Goal: Transaction & Acquisition: Purchase product/service

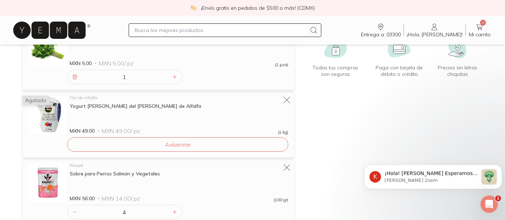
scroll to position [104, 0]
click at [286, 36] on icon at bounding box center [287, 33] width 8 height 8
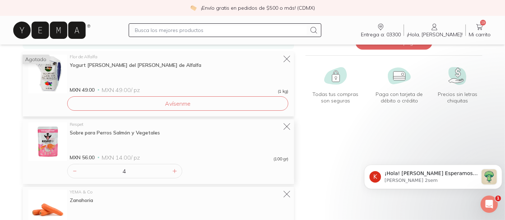
scroll to position [75, 0]
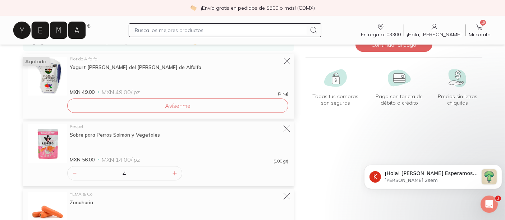
click at [283, 65] on icon at bounding box center [287, 61] width 9 height 9
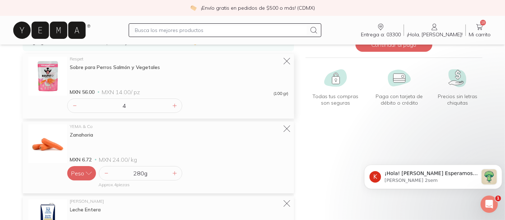
scroll to position [113, 0]
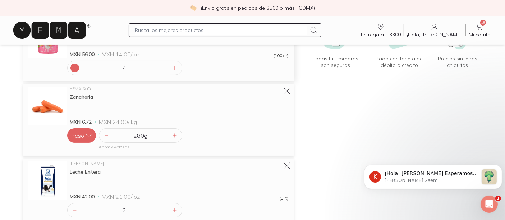
click at [78, 71] on icon at bounding box center [75, 68] width 6 height 6
type input "2"
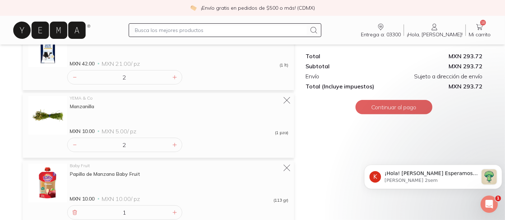
scroll to position [247, 0]
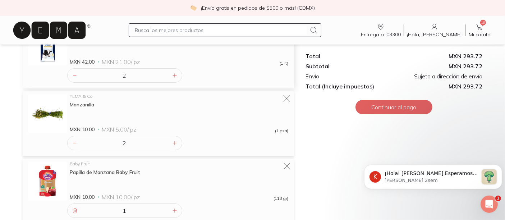
click at [282, 36] on icon at bounding box center [287, 31] width 10 height 10
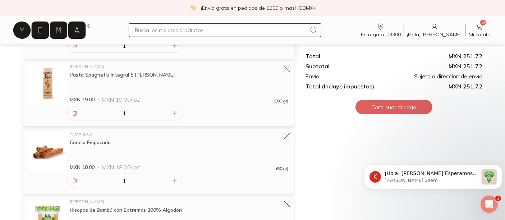
scroll to position [319, 0]
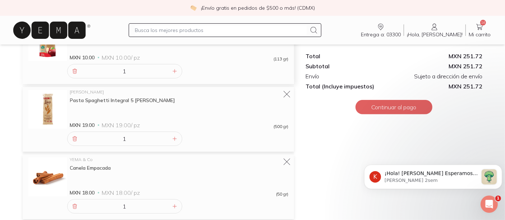
click at [284, 32] on icon at bounding box center [287, 27] width 10 height 10
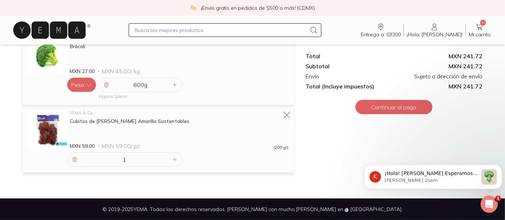
scroll to position [700, 0]
click at [282, 46] on icon at bounding box center [287, 41] width 10 height 10
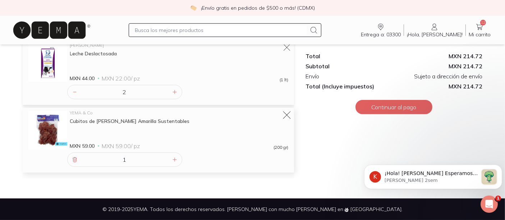
click at [282, 110] on icon at bounding box center [287, 115] width 10 height 10
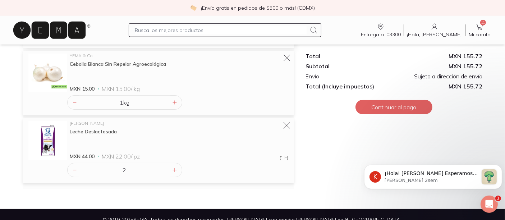
scroll to position [490, 0]
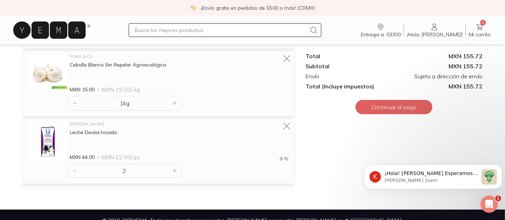
click at [79, 39] on icon at bounding box center [49, 30] width 72 height 17
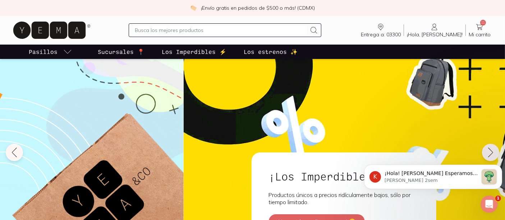
click at [290, 56] on p "Los estrenos ✨" at bounding box center [271, 51] width 54 height 9
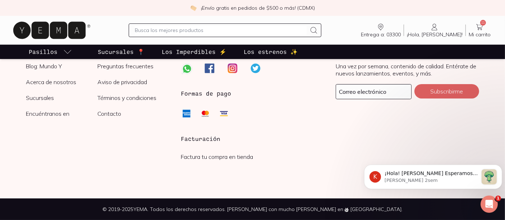
scroll to position [2328, 0]
click at [204, 56] on p "Los Imperdibles ⚡️" at bounding box center [194, 51] width 65 height 9
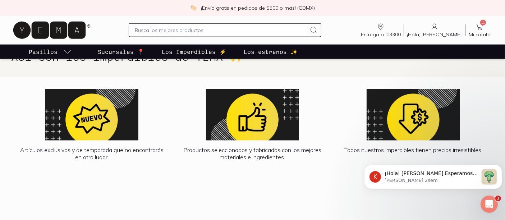
scroll to position [729, 0]
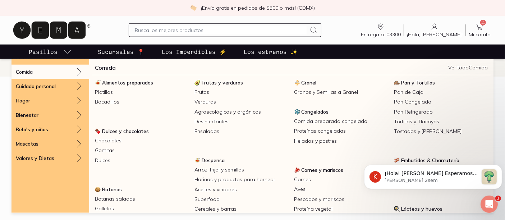
click at [72, 56] on icon "pasillo-todos-link" at bounding box center [67, 51] width 9 height 9
click at [119, 87] on link "Alimentos preparados" at bounding box center [142, 82] width 100 height 9
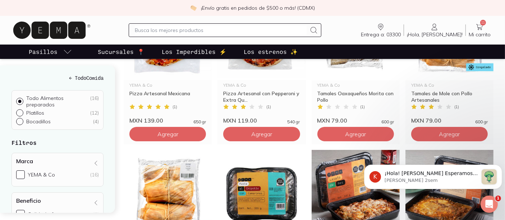
scroll to position [189, 0]
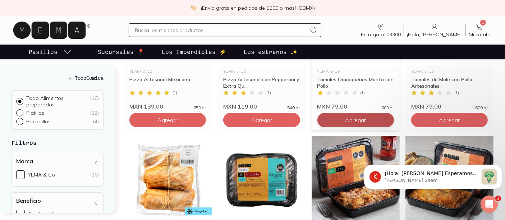
click at [178, 124] on span "Agregar" at bounding box center [168, 120] width 21 height 7
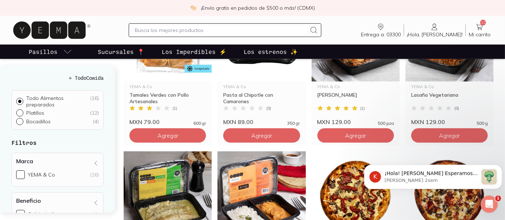
scroll to position [344, 0]
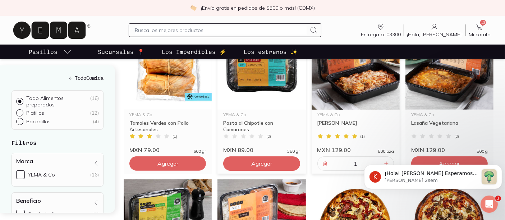
scroll to position [366, 0]
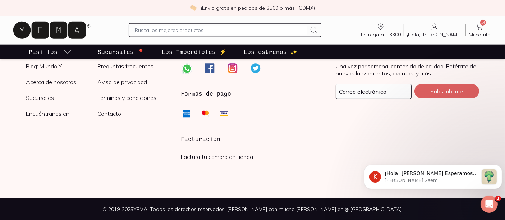
scroll to position [843, 0]
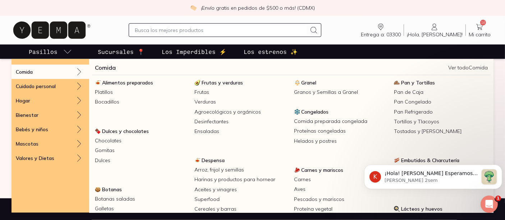
click at [72, 56] on icon "pasillo-todos-link" at bounding box center [67, 51] width 9 height 9
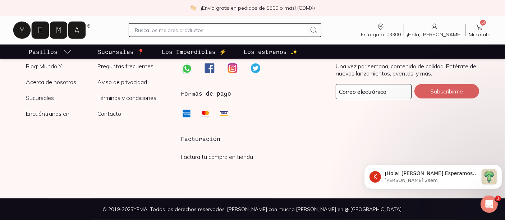
click at [72, 56] on icon "pasillo-todos-link" at bounding box center [67, 51] width 9 height 9
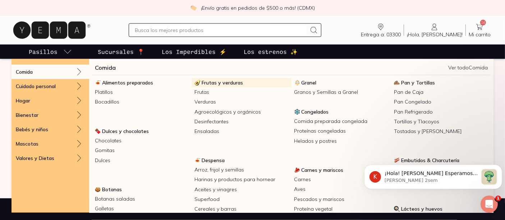
click at [220, 86] on span "Frutas y verduras" at bounding box center [222, 82] width 41 height 6
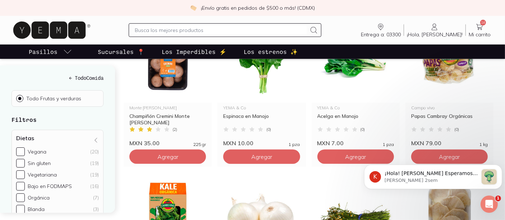
scroll to position [671, 0]
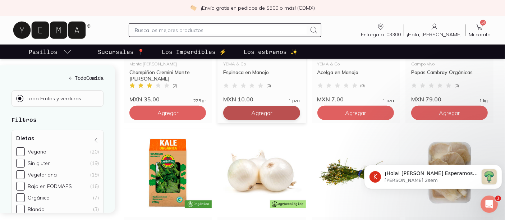
click at [290, 116] on icon at bounding box center [293, 113] width 6 height 6
type input "3"
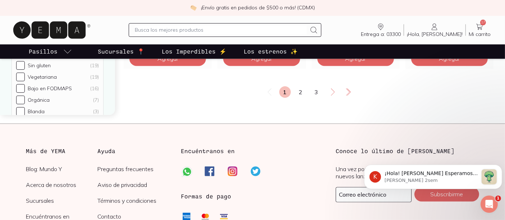
scroll to position [1365, 0]
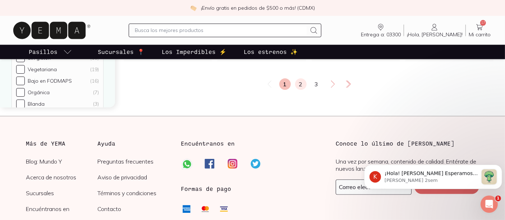
click at [297, 90] on link "2" at bounding box center [301, 84] width 12 height 12
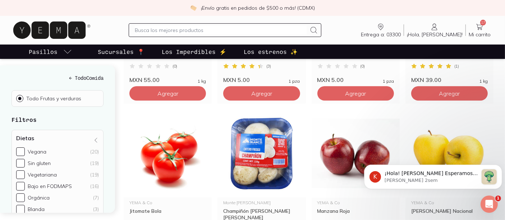
scroll to position [374, 0]
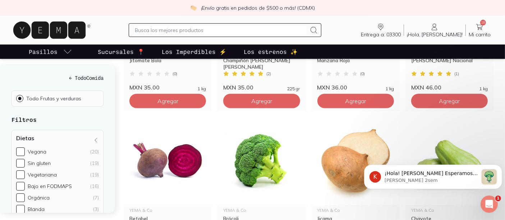
scroll to position [542, 0]
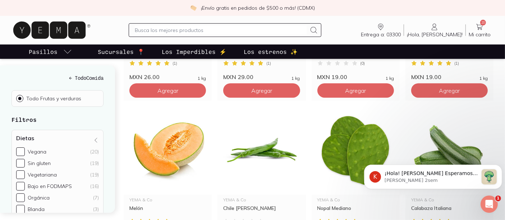
scroll to position [720, 0]
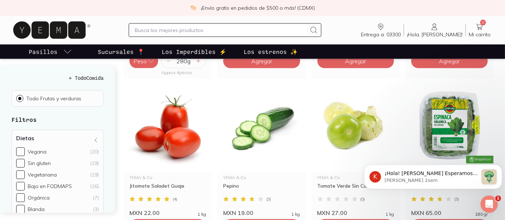
scroll to position [1081, 0]
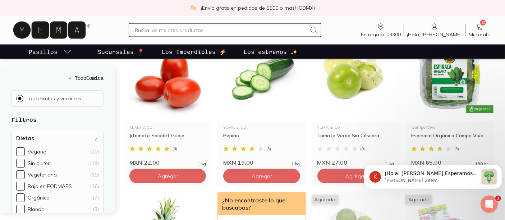
scroll to position [1123, 0]
click at [389, 13] on icon at bounding box center [387, 11] width 6 height 6
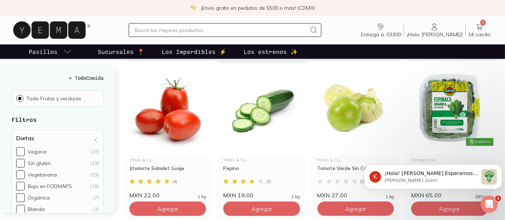
scroll to position [1091, 0]
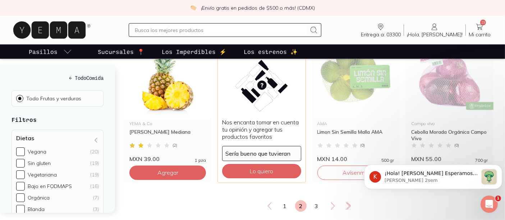
scroll to position [1284, 0]
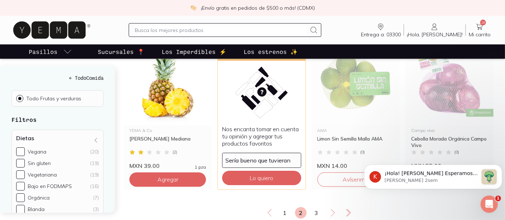
click at [201, 17] on icon at bounding box center [199, 15] width 6 height 6
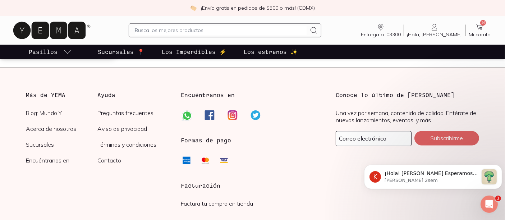
scroll to position [1421, 0]
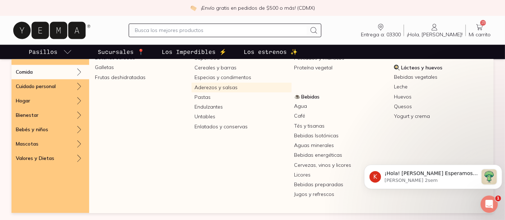
scroll to position [143, 0]
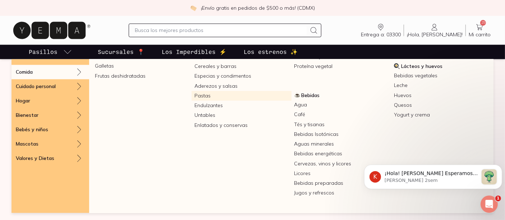
click at [210, 101] on link "Pastas" at bounding box center [242, 96] width 100 height 10
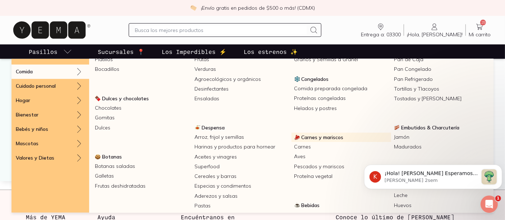
scroll to position [33, 0]
click at [302, 142] on link "Carnes y mariscos" at bounding box center [342, 136] width 100 height 9
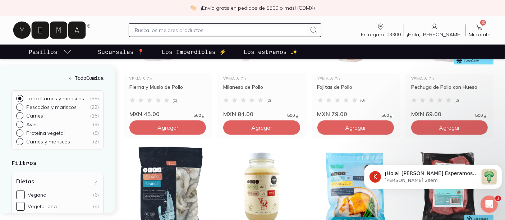
scroll to position [478, 0]
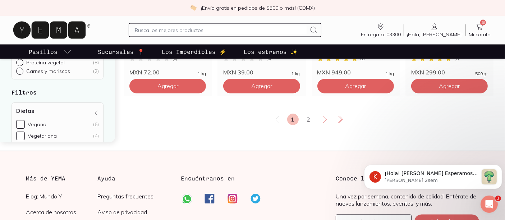
scroll to position [1383, 0]
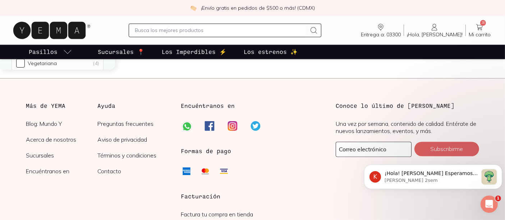
click at [309, 52] on link "2" at bounding box center [309, 47] width 12 height 12
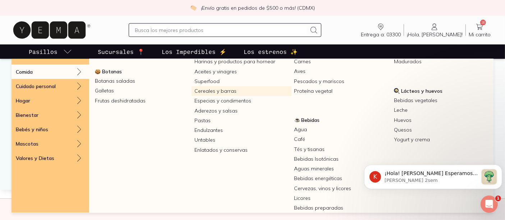
scroll to position [119, 0]
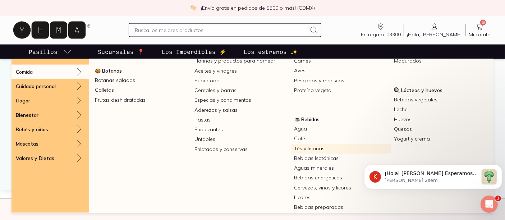
click at [306, 154] on link "Tés y tisanas" at bounding box center [342, 149] width 100 height 10
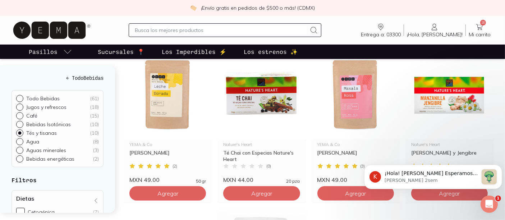
scroll to position [298, 0]
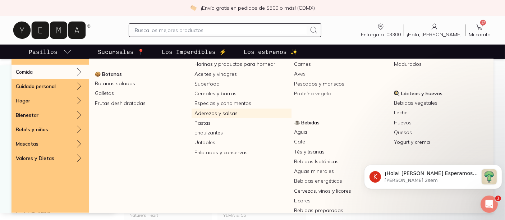
scroll to position [150, 0]
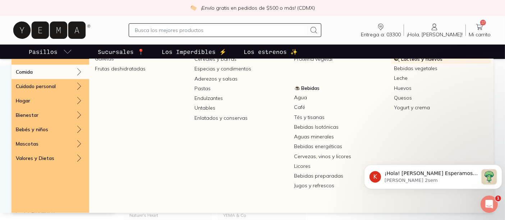
click at [408, 62] on span "Lácteos y huevos" at bounding box center [421, 59] width 41 height 6
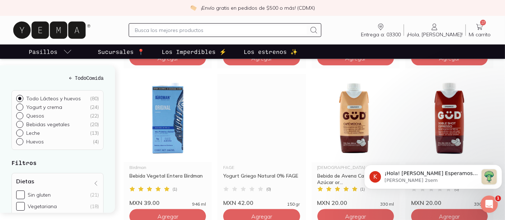
scroll to position [884, 0]
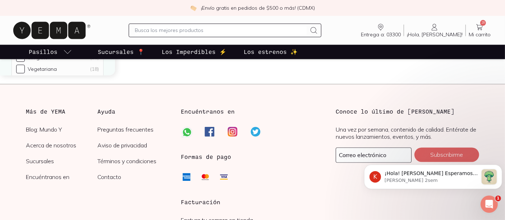
scroll to position [1399, 0]
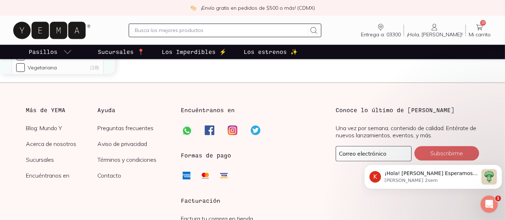
click at [301, 56] on link "2" at bounding box center [301, 51] width 12 height 12
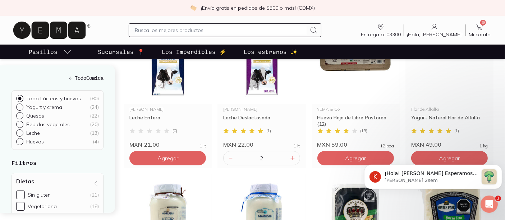
scroll to position [150, 0]
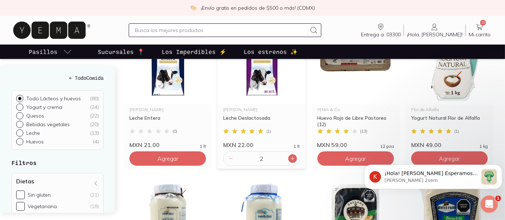
click at [290, 161] on icon at bounding box center [293, 159] width 6 height 6
type input "3"
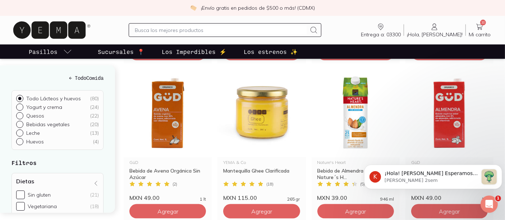
scroll to position [1153, 0]
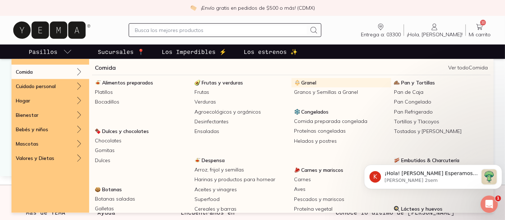
click at [306, 86] on span "Granel" at bounding box center [309, 82] width 15 height 6
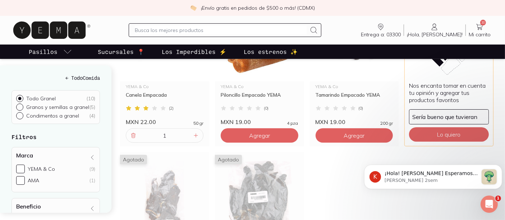
scroll to position [332, 0]
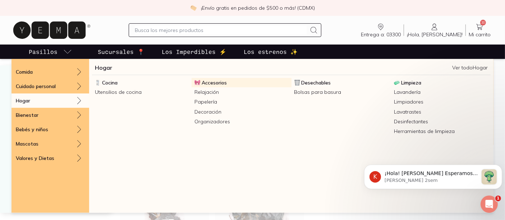
click at [216, 86] on span "Accesorios" at bounding box center [214, 82] width 25 height 6
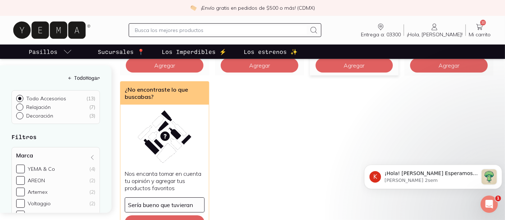
scroll to position [540, 0]
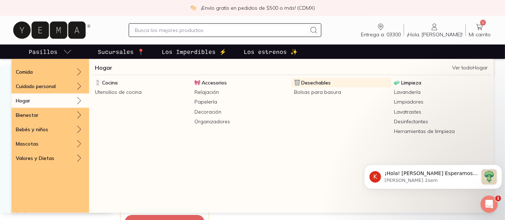
click at [315, 86] on span "Desechables" at bounding box center [316, 82] width 29 height 6
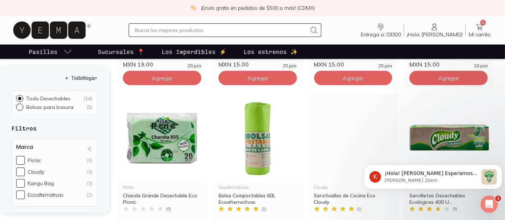
scroll to position [278, 0]
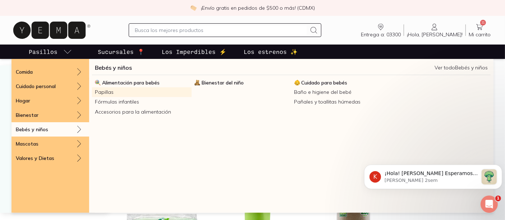
click at [123, 97] on link "Papillas" at bounding box center [142, 92] width 100 height 10
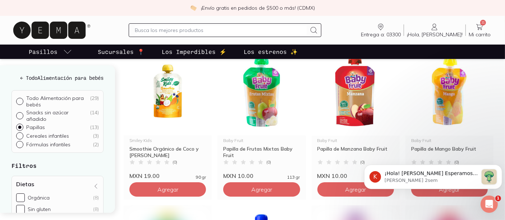
scroll to position [185, 0]
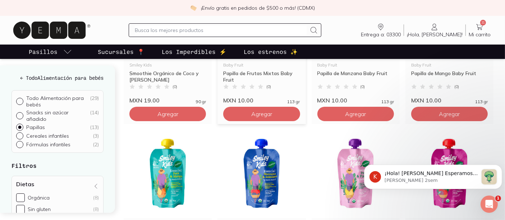
click at [254, 121] on div "Agregar" at bounding box center [262, 112] width 88 height 17
click at [206, 121] on button "Agregar" at bounding box center [167, 114] width 77 height 14
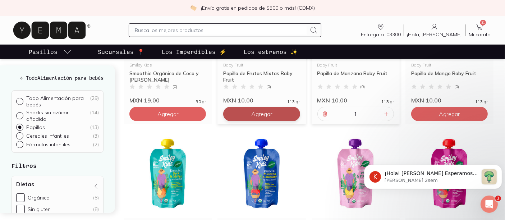
click at [206, 121] on button "Agregar" at bounding box center [167, 114] width 77 height 14
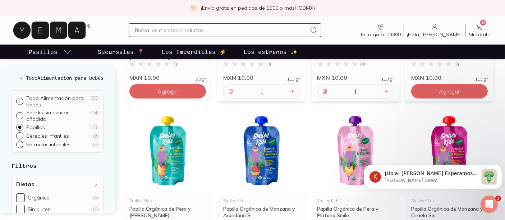
scroll to position [208, 0]
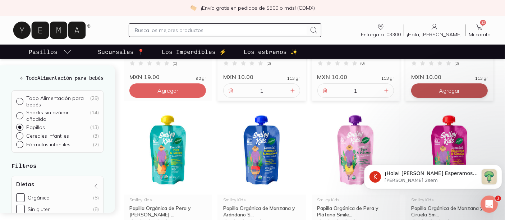
click at [178, 94] on span "Agregar" at bounding box center [168, 90] width 21 height 7
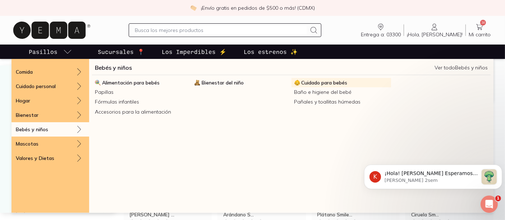
click at [326, 86] on span "Cuidado para bebés" at bounding box center [325, 82] width 46 height 6
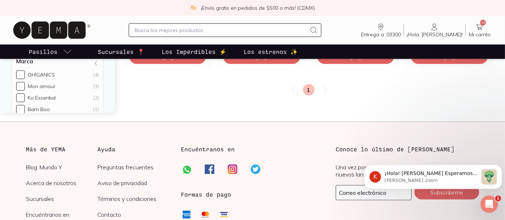
scroll to position [559, 0]
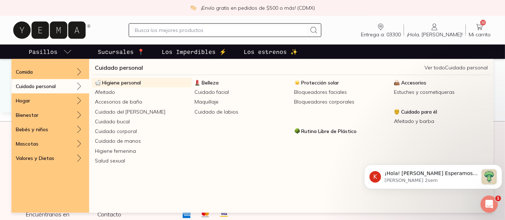
click at [137, 86] on span "Higiene personal" at bounding box center [121, 82] width 39 height 6
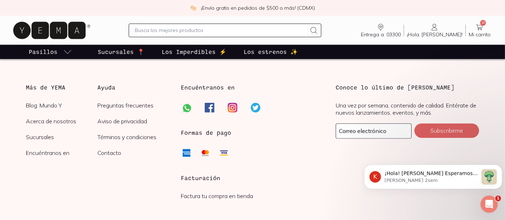
scroll to position [1423, 0]
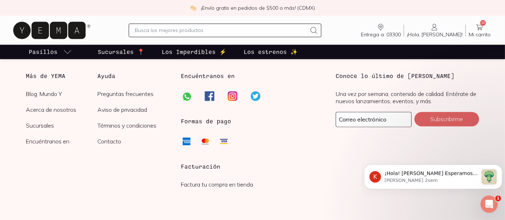
click at [298, 22] on link "2" at bounding box center [301, 17] width 12 height 12
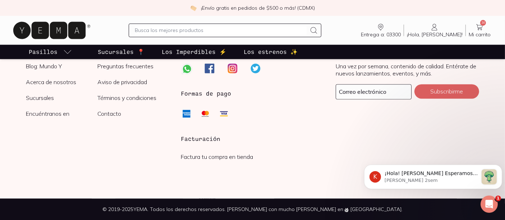
scroll to position [1469, 0]
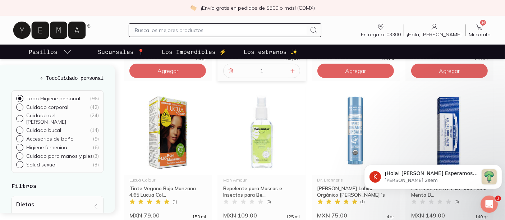
scroll to position [226, 0]
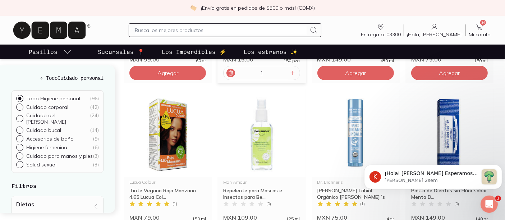
click at [234, 76] on icon at bounding box center [231, 73] width 6 height 6
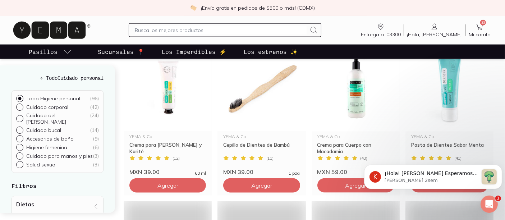
scroll to position [905, 0]
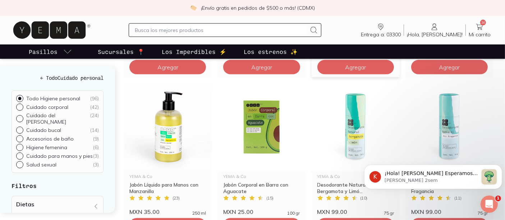
scroll to position [1023, 0]
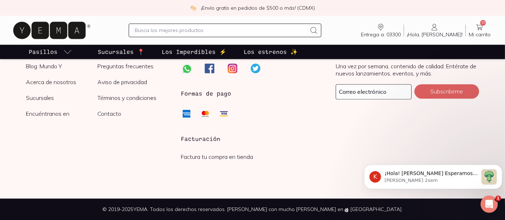
scroll to position [1469, 0]
click at [475, 31] on icon at bounding box center [479, 27] width 9 height 9
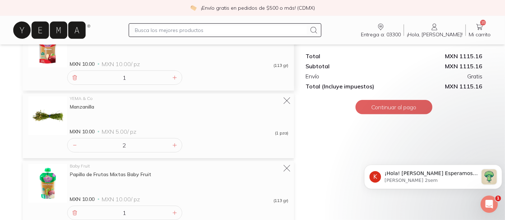
scroll to position [548, 0]
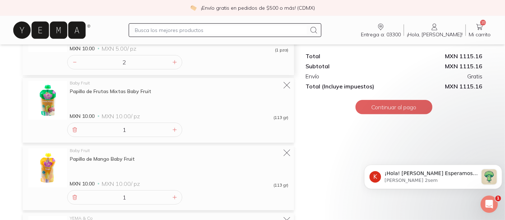
click at [287, 22] on icon at bounding box center [287, 18] width 8 height 8
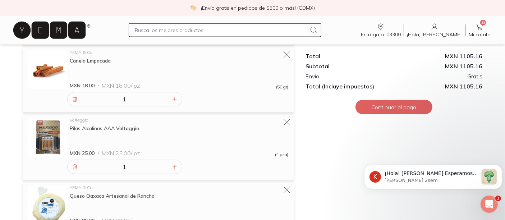
scroll to position [926, 0]
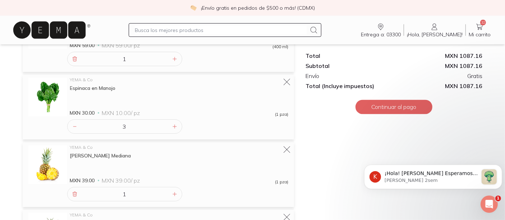
scroll to position [1317, 0]
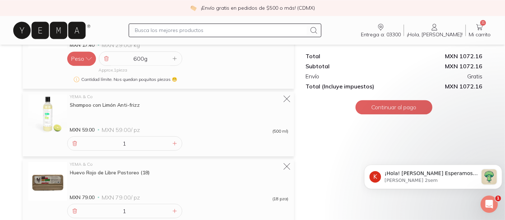
scroll to position [1596, 0]
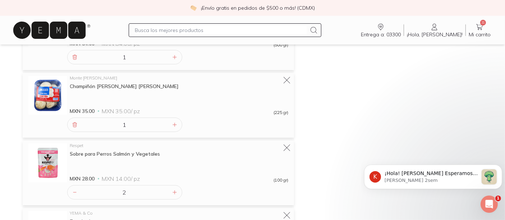
scroll to position [0, 0]
